Goal: Transaction & Acquisition: Subscribe to service/newsletter

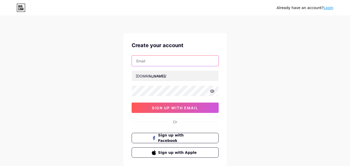
click at [170, 60] on input "text" at bounding box center [175, 61] width 87 height 10
type input "raviguptaseoexpert2022@gmail.com"
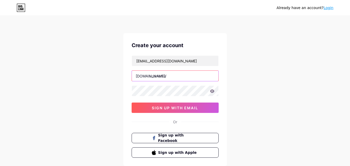
click at [179, 76] on input "text" at bounding box center [175, 76] width 87 height 10
click at [180, 76] on input "text" at bounding box center [175, 76] width 87 height 10
click at [186, 77] on input "text" at bounding box center [175, 76] width 87 height 10
paste input "raviguptaseo"
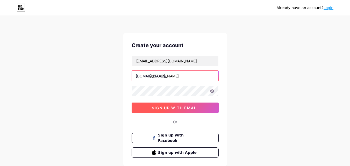
type input "raviguptaseo"
click at [185, 107] on span "sign up with email" at bounding box center [175, 108] width 46 height 4
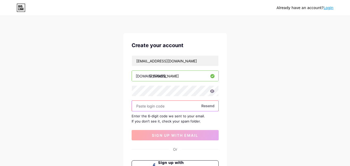
click at [179, 104] on input "text" at bounding box center [175, 106] width 87 height 10
click at [177, 107] on input "text" at bounding box center [175, 106] width 87 height 10
paste input "908024"
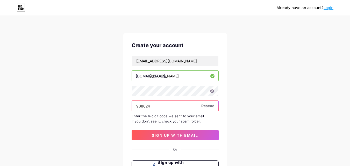
type input "908024"
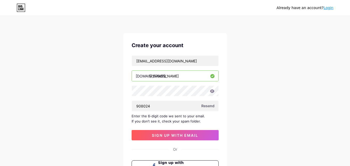
click at [183, 141] on div "Create your account raviguptaseoexpert2022@gmail.com bio.link/ raviguptaseo 908…" at bounding box center [175, 113] width 104 height 160
click at [185, 139] on button "sign up with email" at bounding box center [175, 135] width 87 height 10
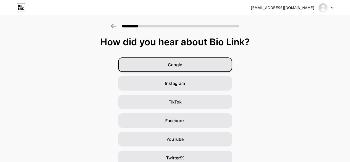
click at [192, 70] on div "Google" at bounding box center [175, 65] width 114 height 15
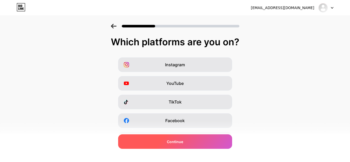
click at [193, 141] on div "Continue" at bounding box center [175, 142] width 114 height 15
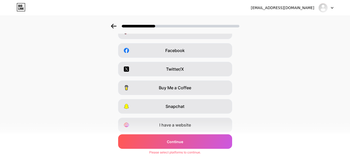
scroll to position [78, 0]
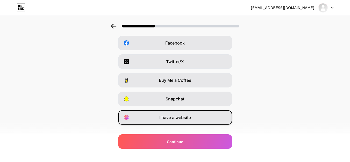
click at [186, 117] on span "I have a website" at bounding box center [175, 118] width 32 height 6
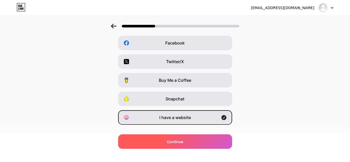
click at [191, 144] on div "Continue" at bounding box center [175, 142] width 114 height 15
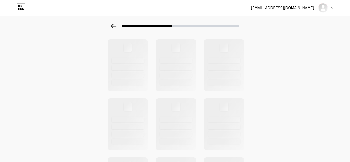
scroll to position [0, 0]
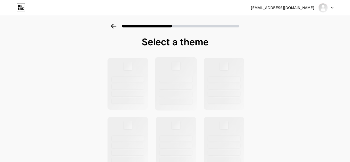
click at [182, 83] on div at bounding box center [176, 83] width 42 height 53
click at [186, 83] on div at bounding box center [176, 83] width 42 height 53
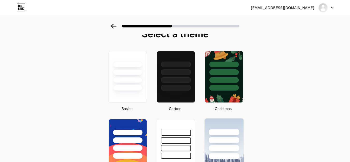
scroll to position [78, 0]
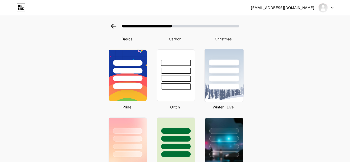
click at [223, 72] on div at bounding box center [224, 71] width 30 height 6
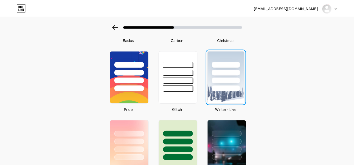
scroll to position [0, 0]
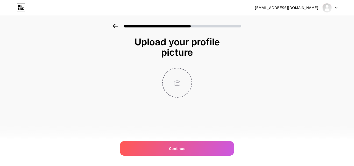
click at [178, 70] on input "file" at bounding box center [177, 82] width 29 height 29
type input "C:\fakepath\WhatsApp Image 2025-08-17 at 23.09.59_111da313.jpg"
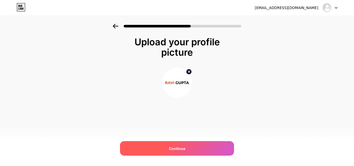
click at [181, 156] on div "Continue" at bounding box center [177, 148] width 114 height 15
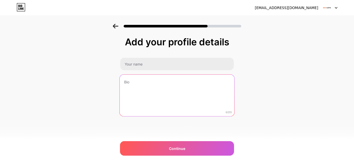
drag, startPoint x: 142, startPoint y: 79, endPoint x: 145, endPoint y: 76, distance: 3.9
click at [142, 79] on textarea at bounding box center [177, 96] width 115 height 42
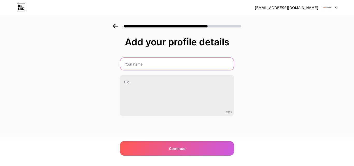
click at [150, 66] on input "text" at bounding box center [177, 64] width 114 height 12
type input "Ravi Gupta"
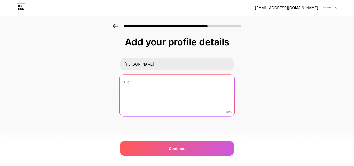
click at [154, 89] on textarea at bounding box center [177, 96] width 115 height 42
paste textarea "Read Ravi Gupta Digital Marketer’s search engine blog to stay informed about SE…"
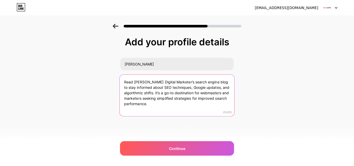
scroll to position [0, 0]
paste textarea "http"
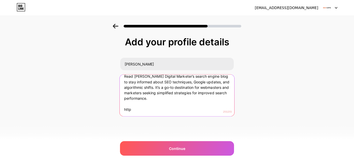
drag, startPoint x: 124, startPoint y: 94, endPoint x: 172, endPoint y: 98, distance: 47.9
click at [172, 98] on textarea "Read Ravi Gupta Digital Marketer’s search engine blog to stay informed about SE…" at bounding box center [177, 95] width 115 height 42
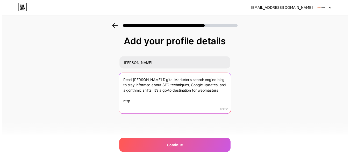
scroll to position [2, 0]
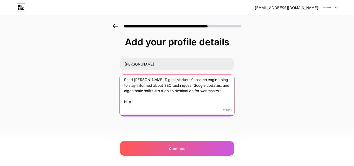
drag, startPoint x: 143, startPoint y: 103, endPoint x: 114, endPoint y: 102, distance: 29.1
click at [114, 102] on div "Add your profile details Ravi Gupta Read Ravi Gupta Digital Marketer’s search e…" at bounding box center [177, 83] width 354 height 118
paste textarea "s://www.ravi-gupta.com/"
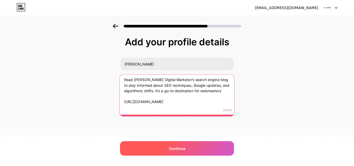
type textarea "Read Ravi Gupta Digital Marketer’s search engine blog to stay informed about SE…"
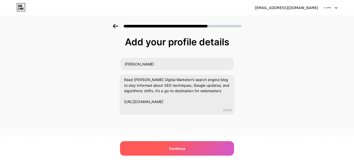
click at [169, 142] on div "Continue" at bounding box center [177, 148] width 114 height 15
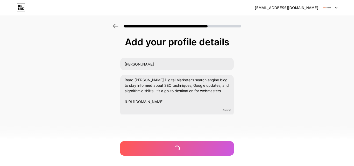
click at [174, 141] on div "Add your profile details Ravi Gupta Read Ravi Gupta Digital Marketer’s search e…" at bounding box center [177, 90] width 114 height 106
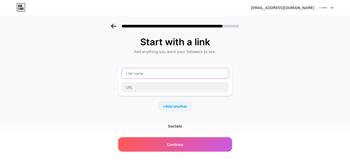
click at [156, 77] on input "text" at bounding box center [175, 73] width 107 height 10
click at [159, 77] on input "text" at bounding box center [175, 73] width 107 height 10
click at [160, 76] on input "text" at bounding box center [175, 73] width 107 height 10
click at [161, 76] on input "text" at bounding box center [175, 73] width 107 height 10
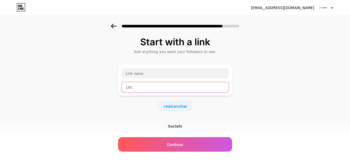
click at [165, 87] on input "text" at bounding box center [175, 87] width 107 height 10
paste input "https://www.ravi-gupta.com/"
type input "https://www.ravi-gupta.com/"
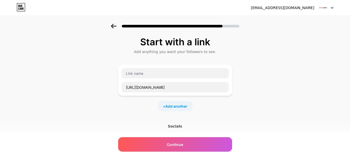
click at [149, 68] on div "https://www.ravi-gupta.com/" at bounding box center [175, 80] width 114 height 31
click at [151, 73] on input "text" at bounding box center [175, 73] width 107 height 10
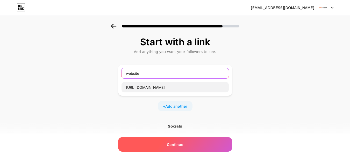
type input "website"
click at [186, 143] on div "Continue" at bounding box center [175, 144] width 114 height 15
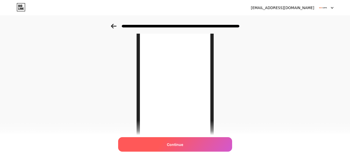
scroll to position [78, 0]
click at [184, 150] on div "Continue" at bounding box center [175, 144] width 114 height 15
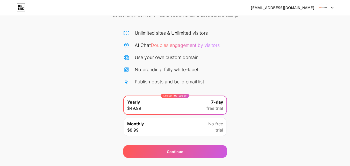
scroll to position [43, 0]
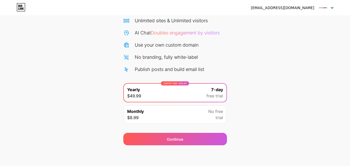
click at [322, 7] on img at bounding box center [323, 8] width 10 height 10
click at [291, 51] on div "Start your 7 day free trial Cancel anytime. We will send you an email 2 days be…" at bounding box center [175, 63] width 350 height 164
click at [285, 60] on div "Start your 7 day free trial Cancel anytime. We will send you an email 2 days be…" at bounding box center [175, 63] width 350 height 164
click at [268, 10] on div "raviguptaseoexpert2022@gmail.com" at bounding box center [283, 7] width 64 height 5
click at [193, 95] on div "LIMITED TIME : 50% off Yearly $49.99 7-day free trial" at bounding box center [175, 93] width 103 height 18
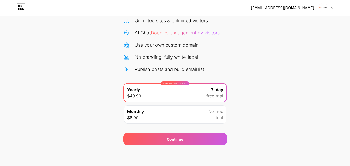
click at [188, 113] on div "Monthly $8.99 No free trial" at bounding box center [175, 115] width 103 height 18
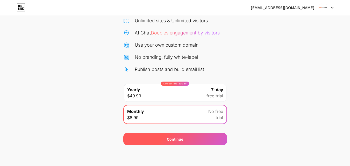
click at [184, 141] on div "Continue" at bounding box center [175, 139] width 104 height 12
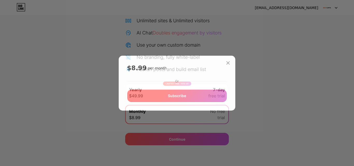
click at [198, 98] on div "Subscribe" at bounding box center [177, 96] width 100 height 12
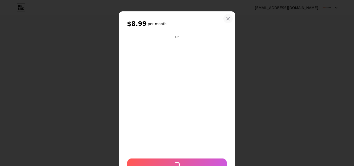
click at [229, 20] on div at bounding box center [227, 18] width 9 height 9
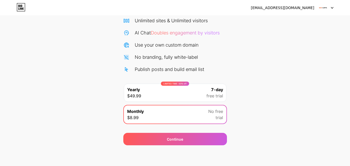
click at [264, 37] on div "Start your 7 day free trial Cancel anytime. We will send you an email 2 days be…" at bounding box center [175, 63] width 350 height 164
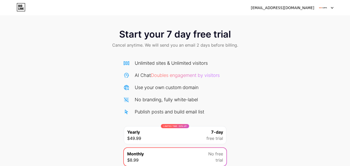
click at [337, 6] on div "raviguptaseoexpert2022@gmail.com Logout" at bounding box center [175, 7] width 350 height 9
click at [333, 10] on div at bounding box center [326, 7] width 15 height 9
click at [323, 7] on img at bounding box center [323, 8] width 10 height 10
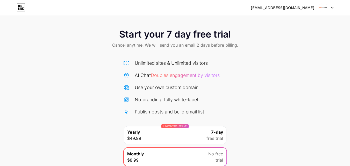
click at [323, 7] on img at bounding box center [323, 8] width 10 height 10
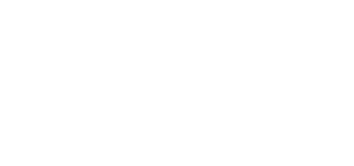
click at [219, 0] on html at bounding box center [177, 0] width 354 height 0
click at [221, 31] on div "raviguptaseoexpert2022@gmail.com Logout Link Copied Start your 7 day free trial…" at bounding box center [177, 83] width 354 height 166
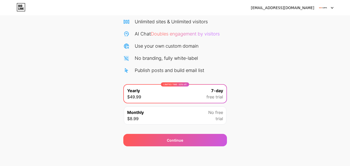
scroll to position [43, 0]
